Goal: Task Accomplishment & Management: Manage account settings

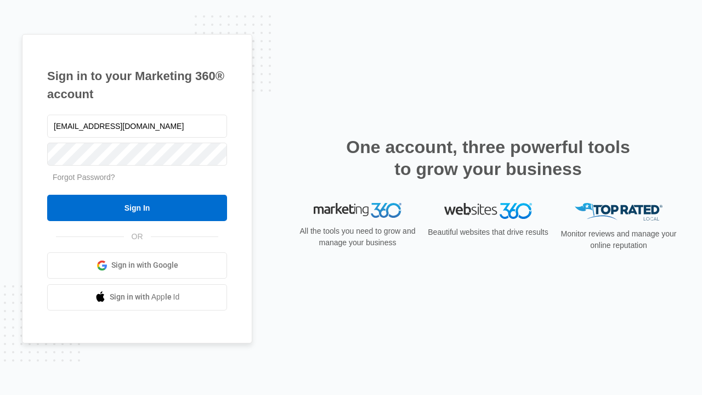
type input "[EMAIL_ADDRESS][DOMAIN_NAME]"
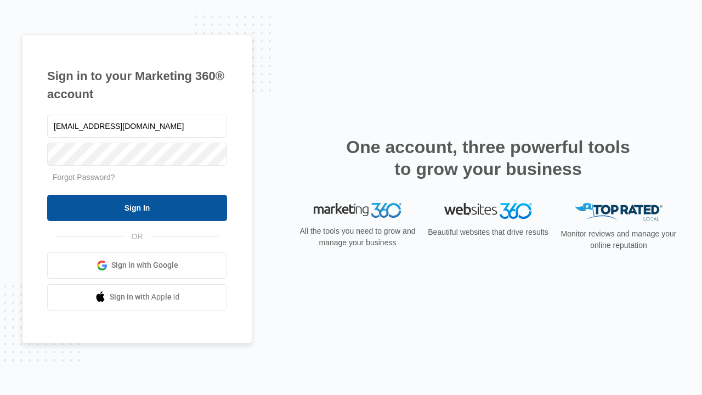
click at [137, 207] on input "Sign In" at bounding box center [137, 208] width 180 height 26
